Goal: Answer question/provide support: Answer question/provide support

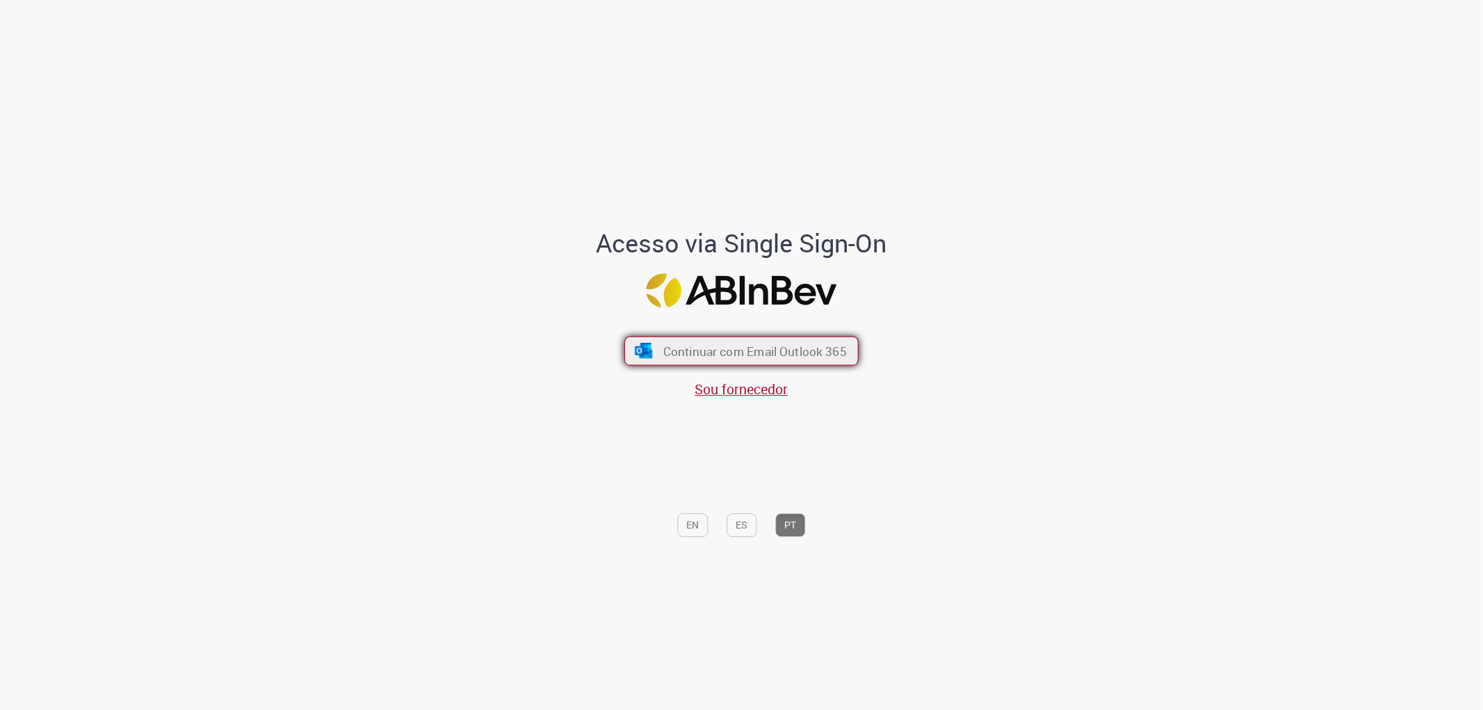
click at [718, 348] on span "Continuar com Email Outlook 365" at bounding box center [755, 351] width 184 height 16
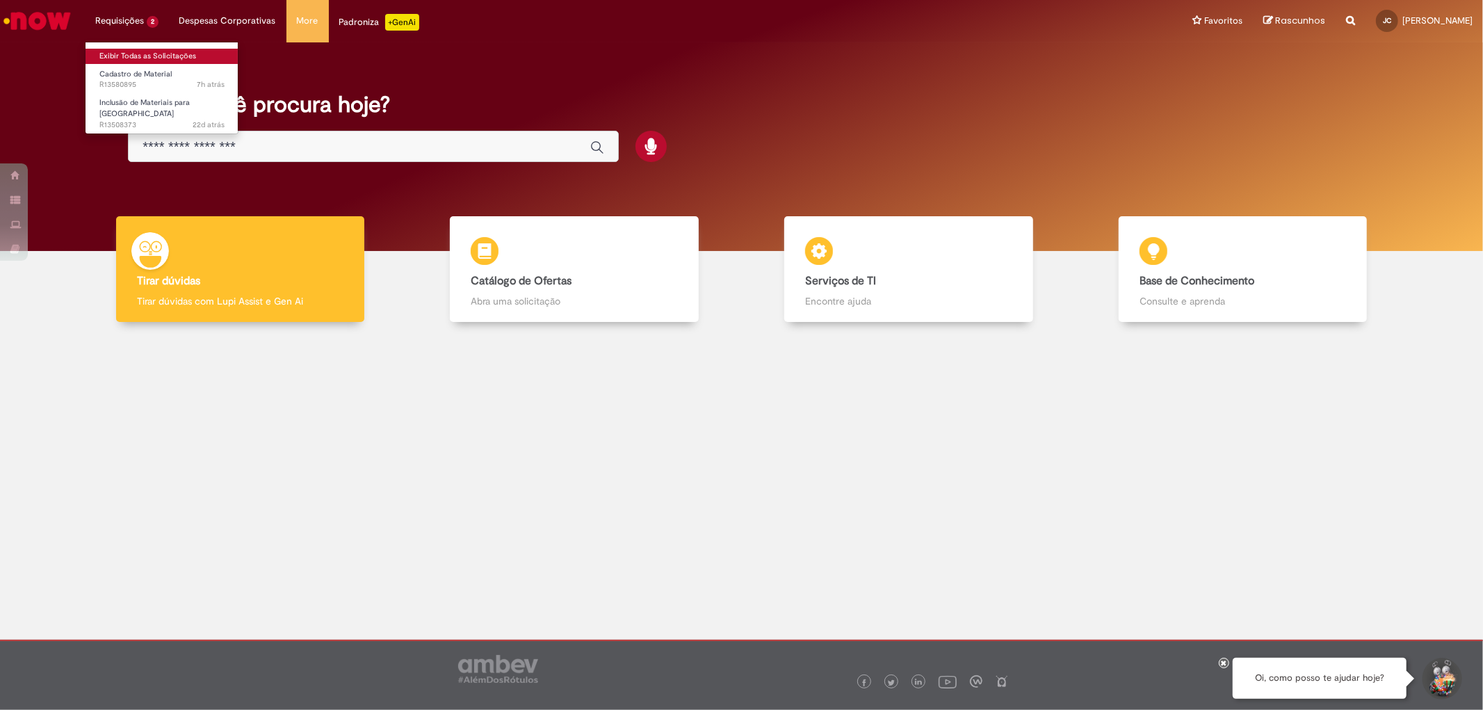
click at [128, 51] on link "Exibir Todas as Solicitações" at bounding box center [162, 56] width 153 height 15
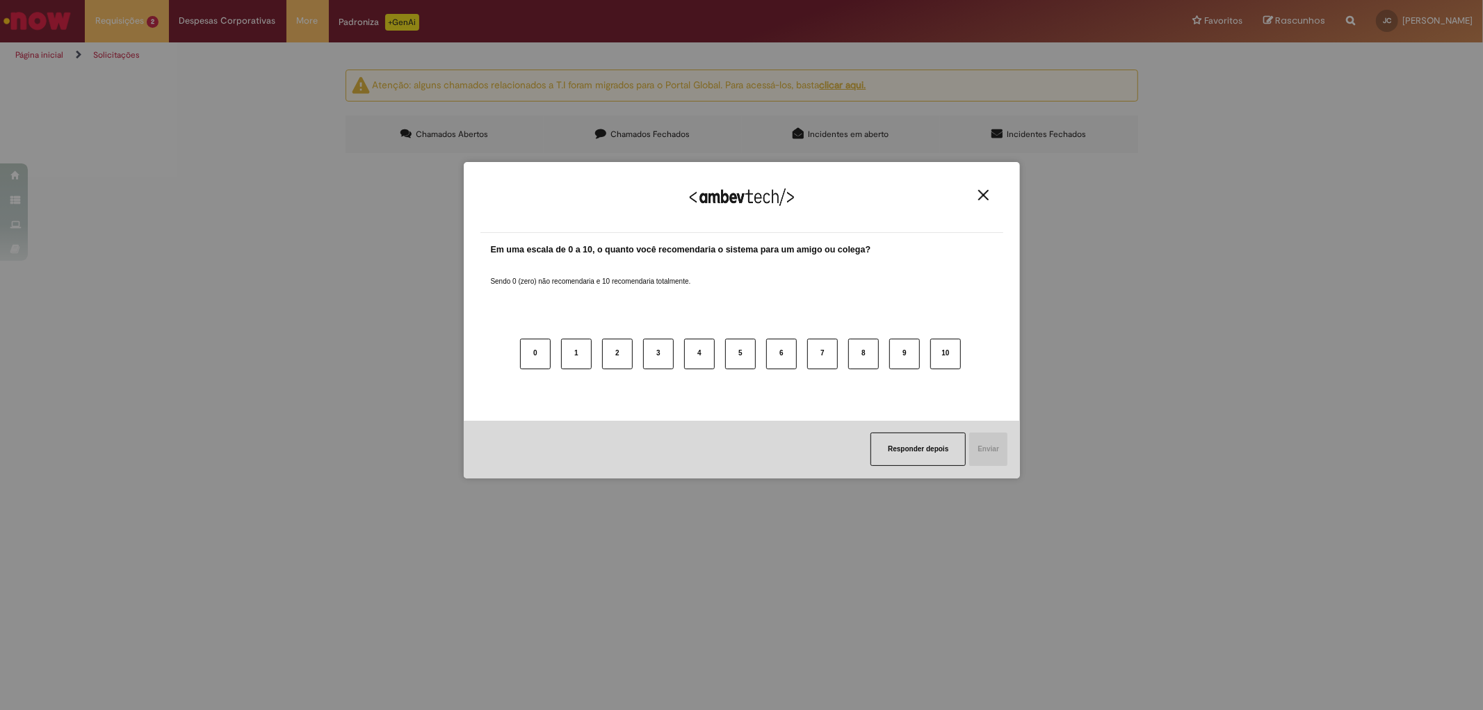
click at [979, 193] on img "Close" at bounding box center [983, 195] width 10 height 10
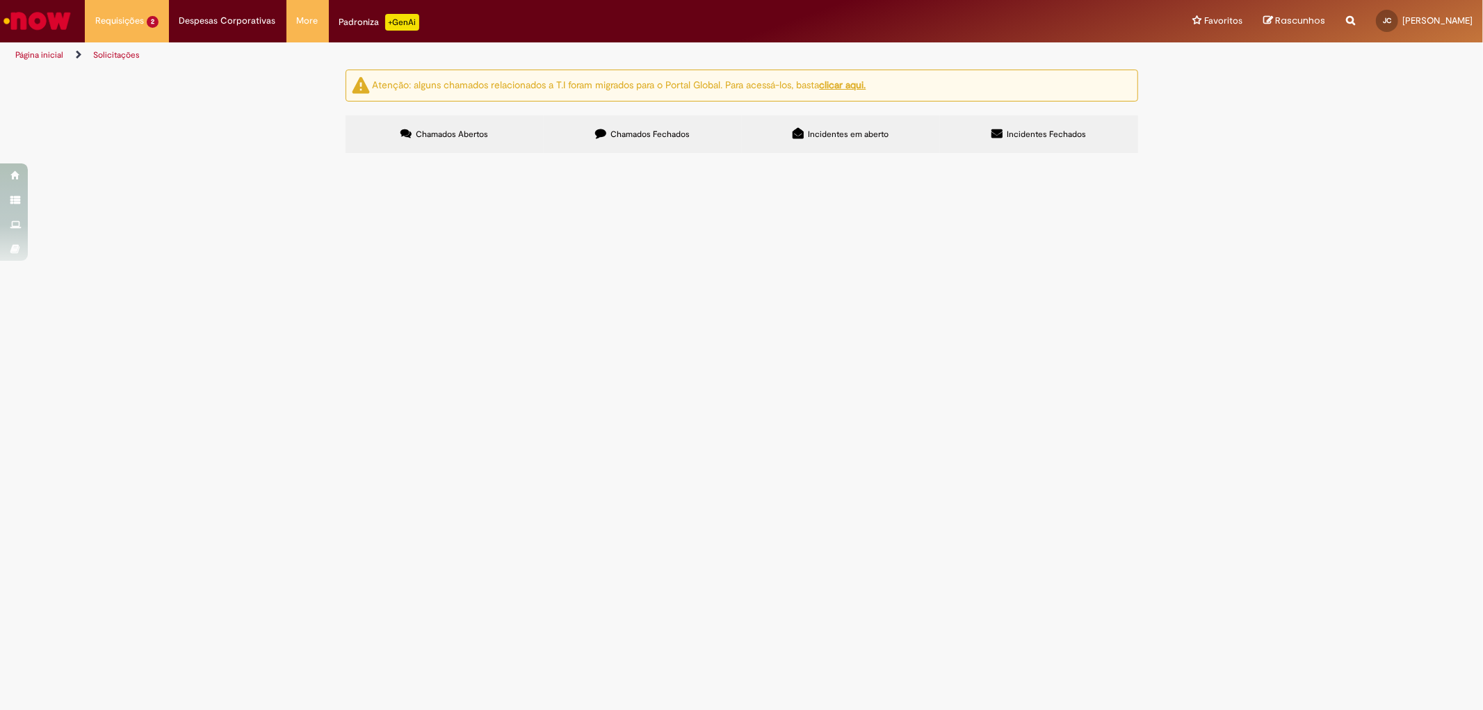
click at [662, 141] on label "Chamados Fechados" at bounding box center [643, 134] width 198 height 38
click at [504, 141] on label "Chamados Abertos" at bounding box center [445, 134] width 198 height 38
click at [0, 0] on span "R13580895" at bounding box center [0, 0] width 0 height 0
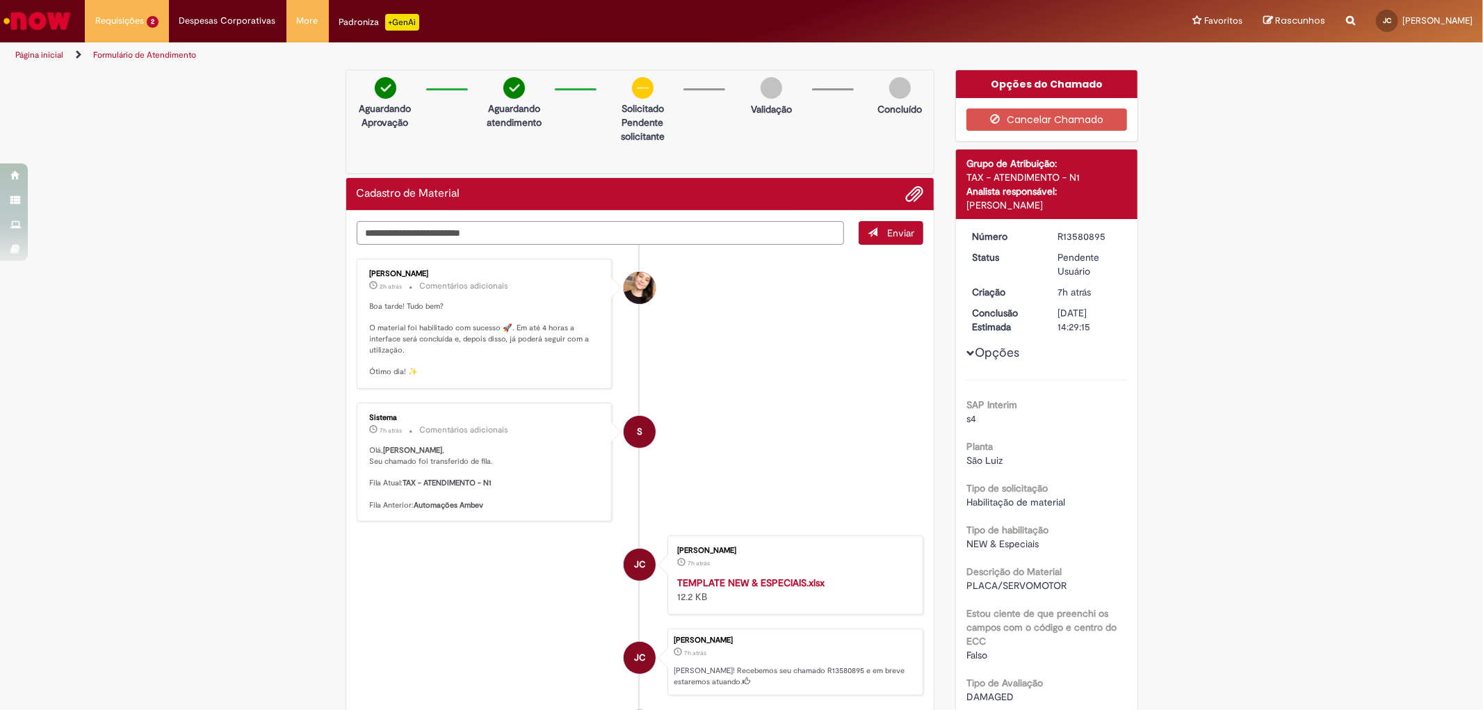
click at [478, 239] on textarea "Digite sua mensagem aqui..." at bounding box center [601, 233] width 488 height 24
type textarea "*"
type textarea "********"
click at [902, 232] on span "Enviar" at bounding box center [900, 233] width 27 height 13
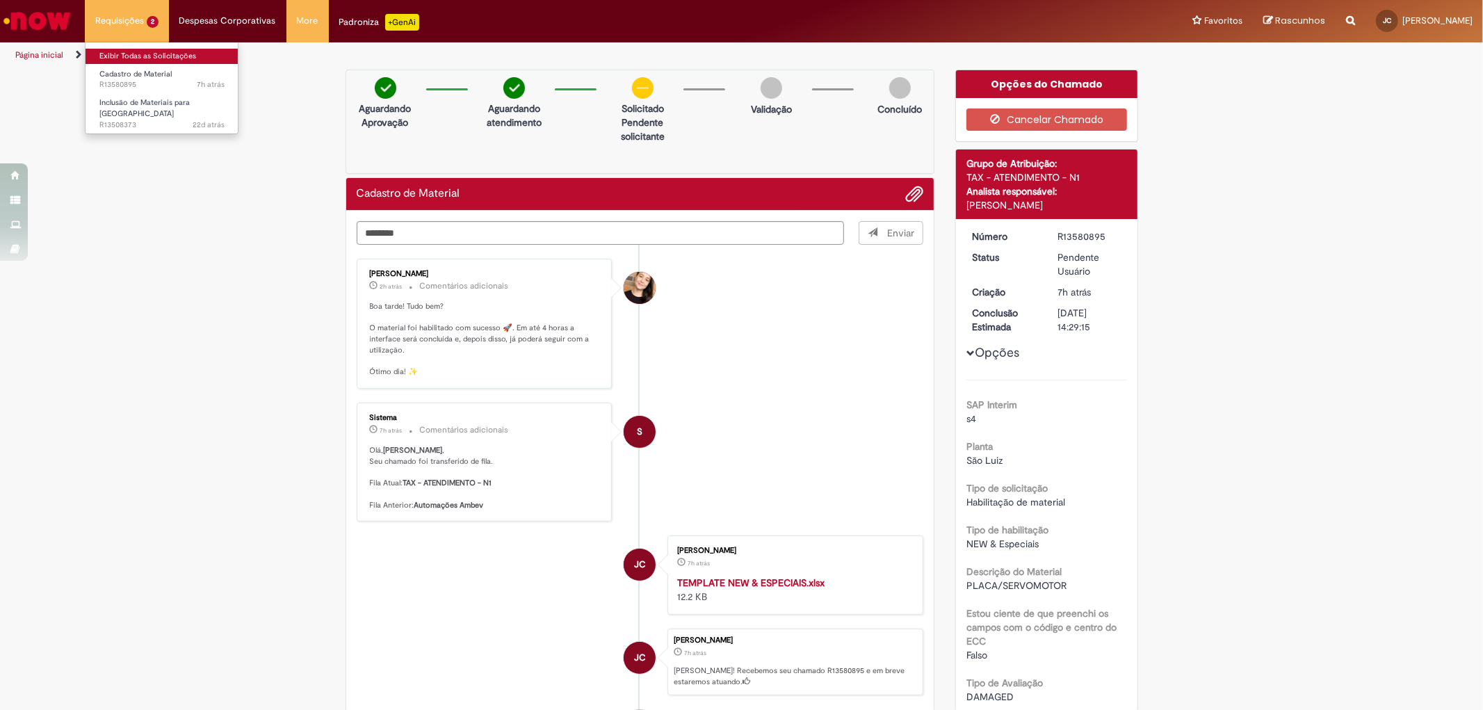
click at [132, 58] on link "Exibir Todas as Solicitações" at bounding box center [162, 56] width 153 height 15
click at [136, 57] on link "Exibir Todas as Solicitações" at bounding box center [162, 56] width 153 height 15
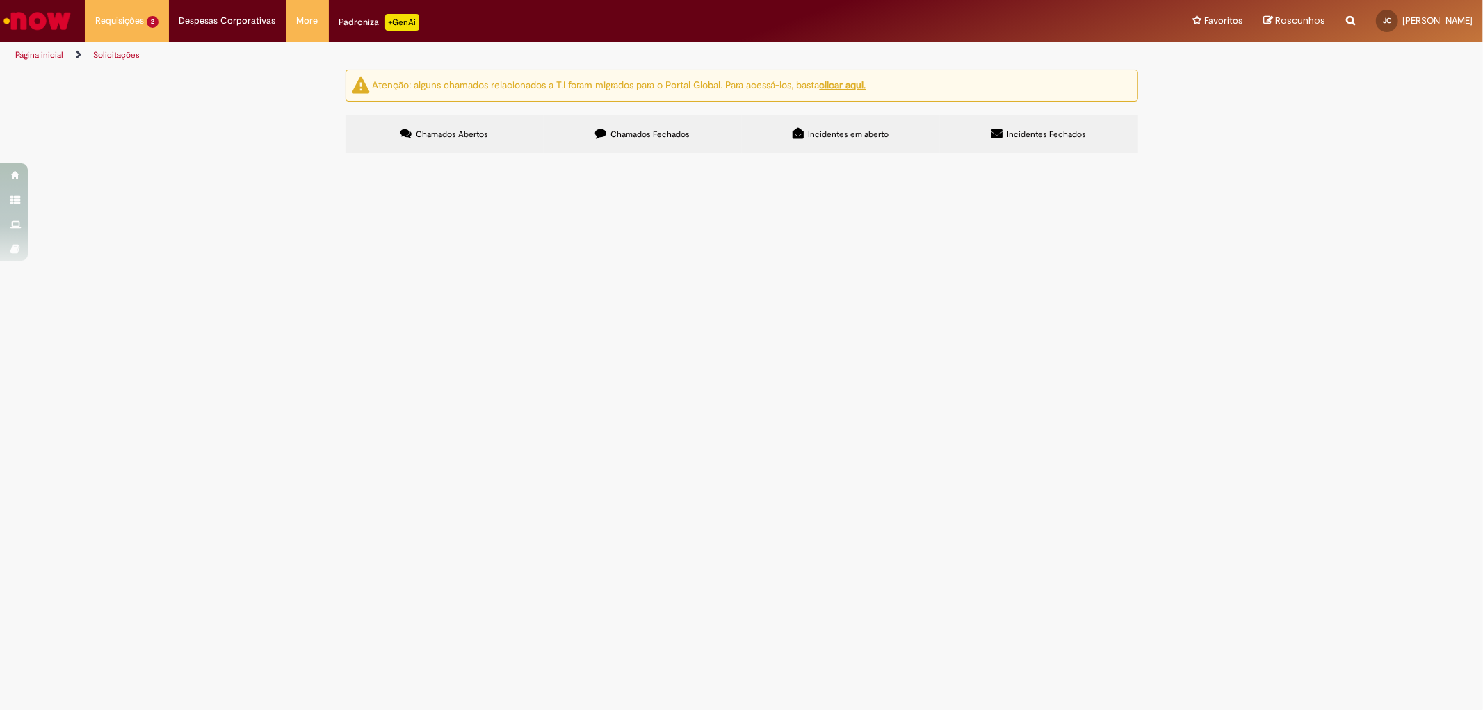
click at [0, 0] on span "INLCUSAO ESTOQUE DESENGRAXANTE" at bounding box center [0, 0] width 0 height 0
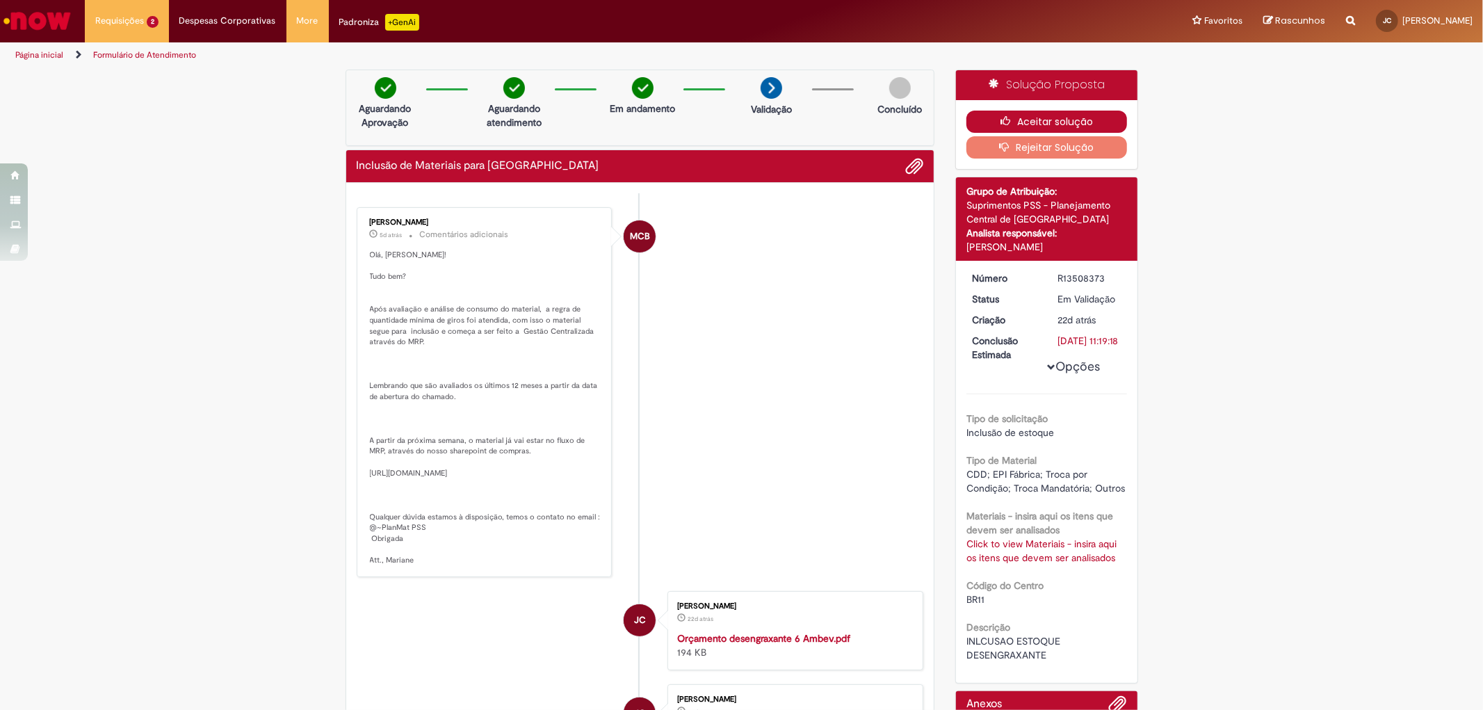
click at [1001, 111] on button "Aceitar solução" at bounding box center [1047, 122] width 161 height 22
